Goal: Transaction & Acquisition: Purchase product/service

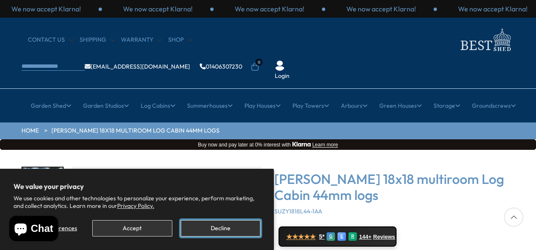
click at [222, 232] on button "Decline" at bounding box center [221, 228] width 80 height 16
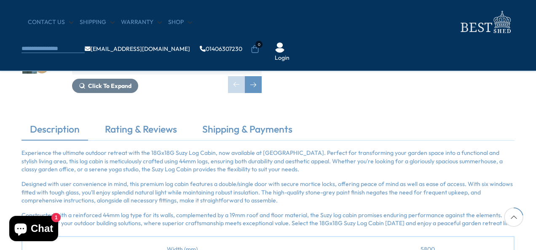
scroll to position [168, 0]
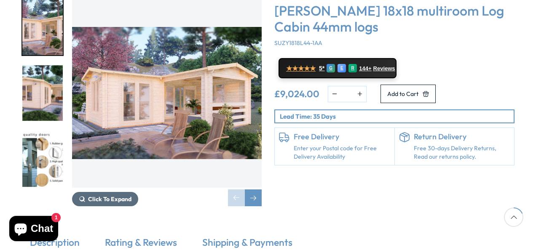
click at [111, 195] on span "Click To Expand" at bounding box center [109, 199] width 43 height 8
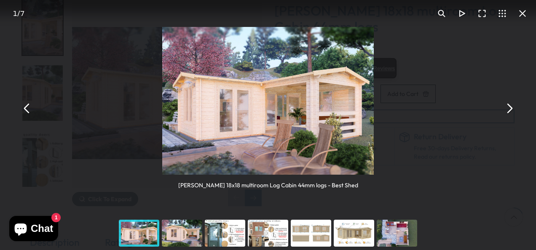
click at [507, 109] on button "You can close this modal content with the ESC key" at bounding box center [509, 108] width 20 height 20
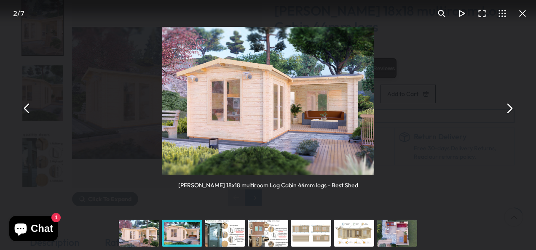
click at [507, 109] on button "You can close this modal content with the ESC key" at bounding box center [509, 108] width 20 height 20
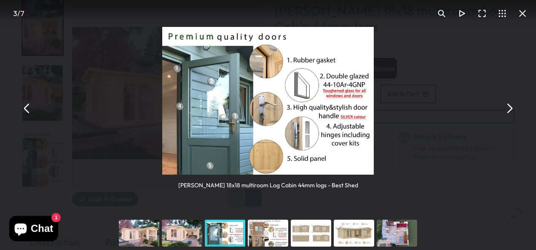
click at [507, 109] on button "You can close this modal content with the ESC key" at bounding box center [509, 108] width 20 height 20
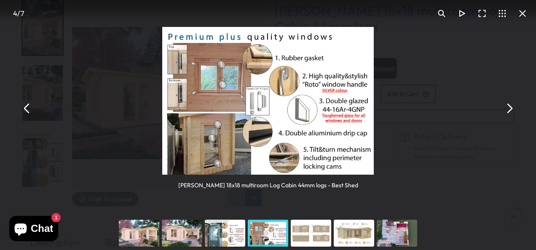
click at [507, 111] on button "You can close this modal content with the ESC key" at bounding box center [509, 108] width 20 height 20
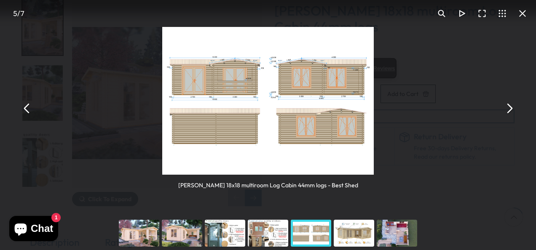
click at [505, 111] on button "You can close this modal content with the ESC key" at bounding box center [509, 108] width 20 height 20
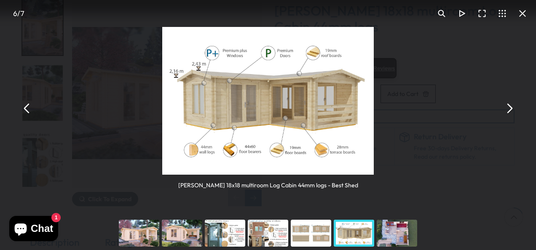
click at [505, 111] on button "You can close this modal content with the ESC key" at bounding box center [509, 108] width 20 height 20
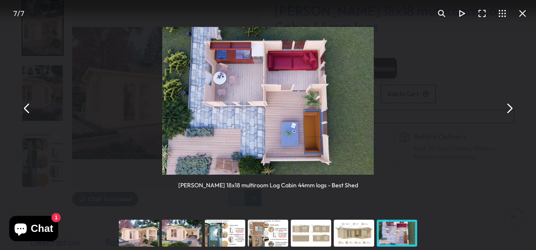
click at [505, 111] on button "You can close this modal content with the ESC key" at bounding box center [509, 108] width 20 height 20
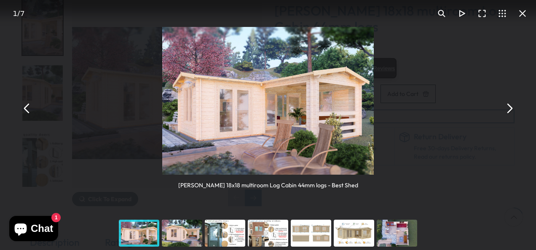
click at [505, 111] on button "You can close this modal content with the ESC key" at bounding box center [509, 108] width 20 height 20
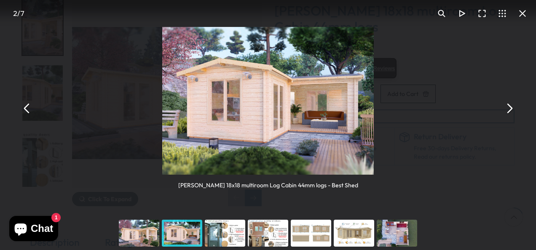
click at [505, 111] on button "You can close this modal content with the ESC key" at bounding box center [509, 108] width 20 height 20
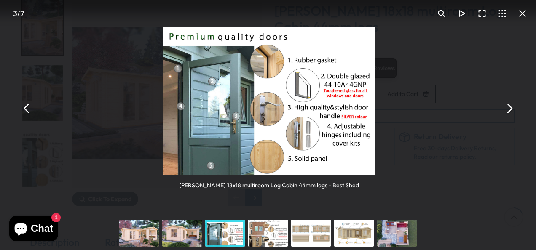
click at [505, 111] on button "You can close this modal content with the ESC key" at bounding box center [509, 108] width 20 height 20
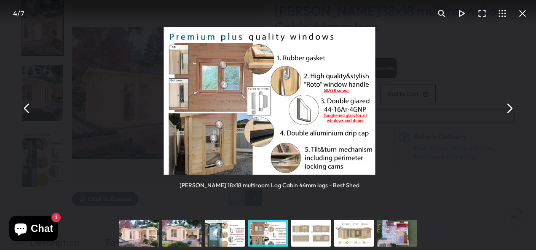
click at [505, 111] on button "You can close this modal content with the ESC key" at bounding box center [509, 108] width 20 height 20
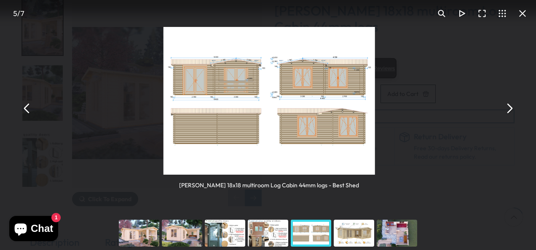
click at [505, 111] on button "You can close this modal content with the ESC key" at bounding box center [509, 108] width 20 height 20
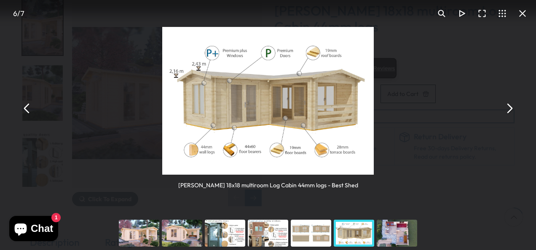
click at [505, 111] on button "You can close this modal content with the ESC key" at bounding box center [509, 108] width 20 height 20
